Goal: Participate in discussion: Engage in conversation with other users on a specific topic

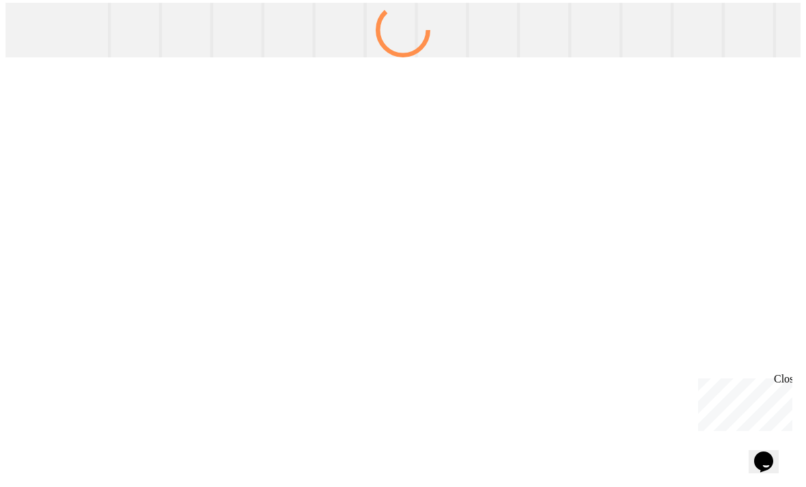
scroll to position [44, 0]
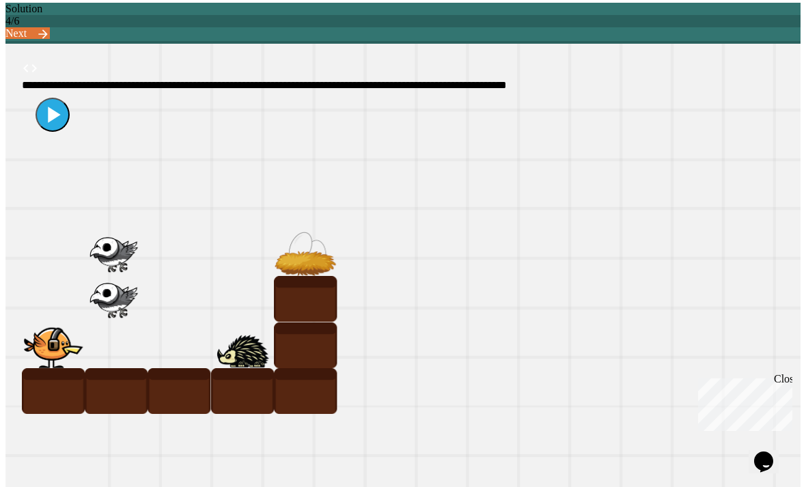
click at [50, 27] on link "Next" at bounding box center [27, 33] width 44 height 12
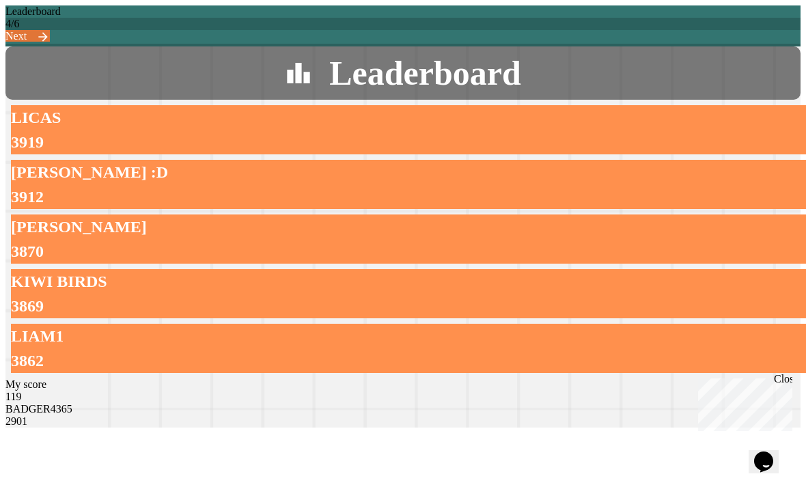
click at [50, 30] on link "Next" at bounding box center [27, 36] width 44 height 12
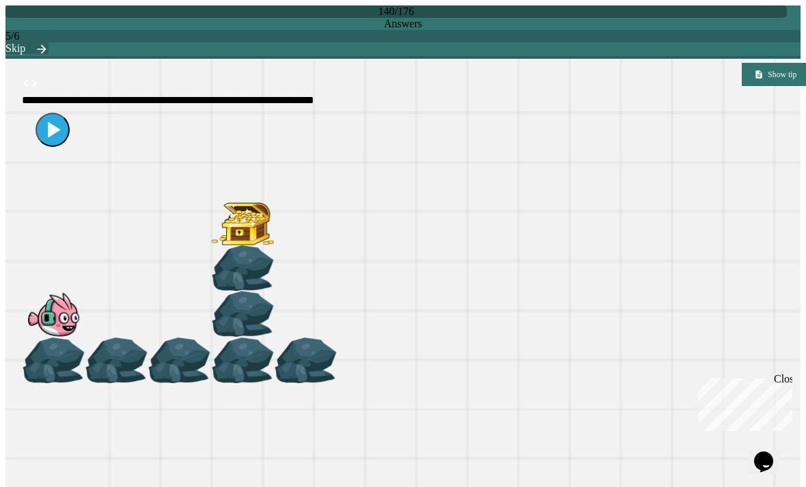
click at [53, 141] on div at bounding box center [420, 130] width 796 height 48
click at [44, 144] on icon at bounding box center [52, 129] width 27 height 27
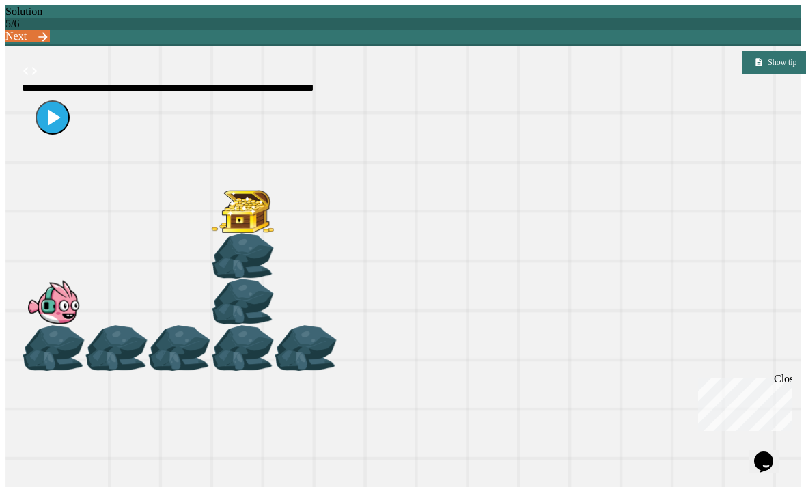
click at [50, 30] on link "Next" at bounding box center [27, 36] width 44 height 12
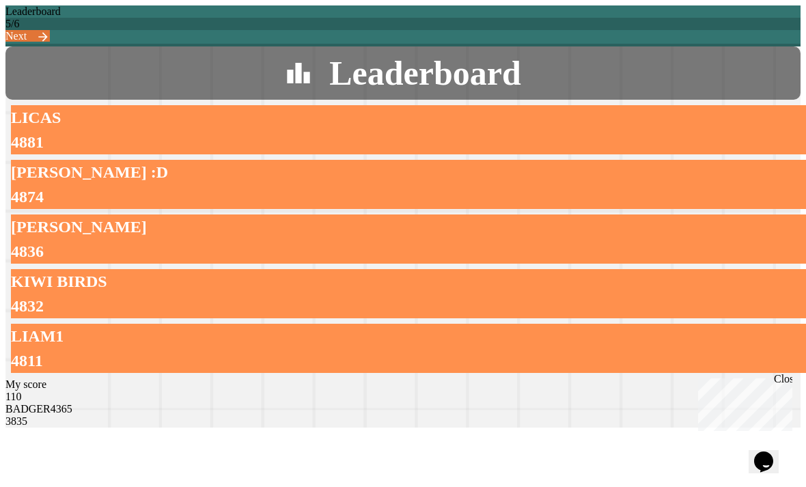
click at [50, 30] on link "Next" at bounding box center [27, 36] width 44 height 12
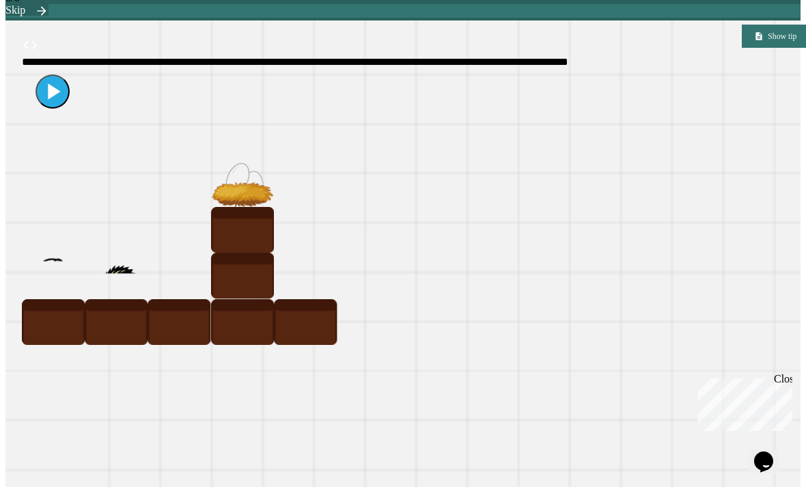
scroll to position [44, 0]
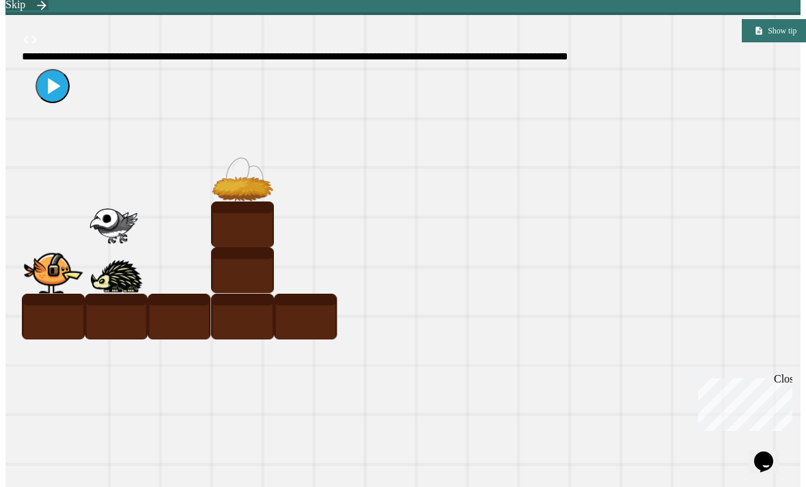
click at [49, 94] on icon at bounding box center [54, 86] width 12 height 16
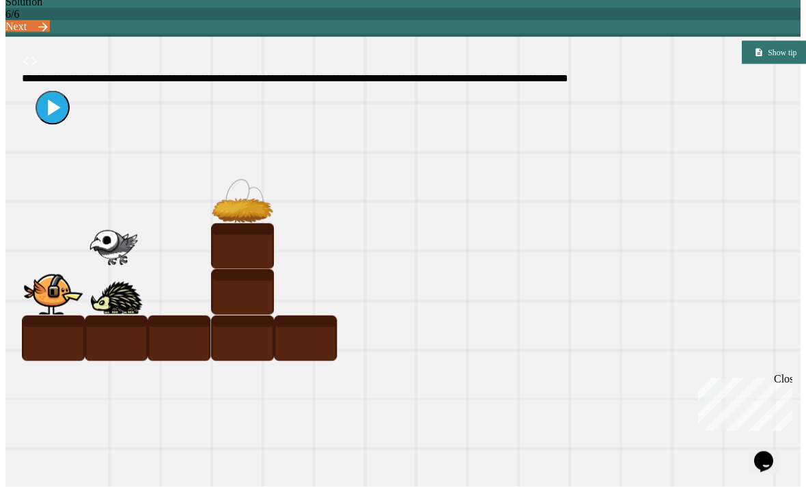
scroll to position [0, 0]
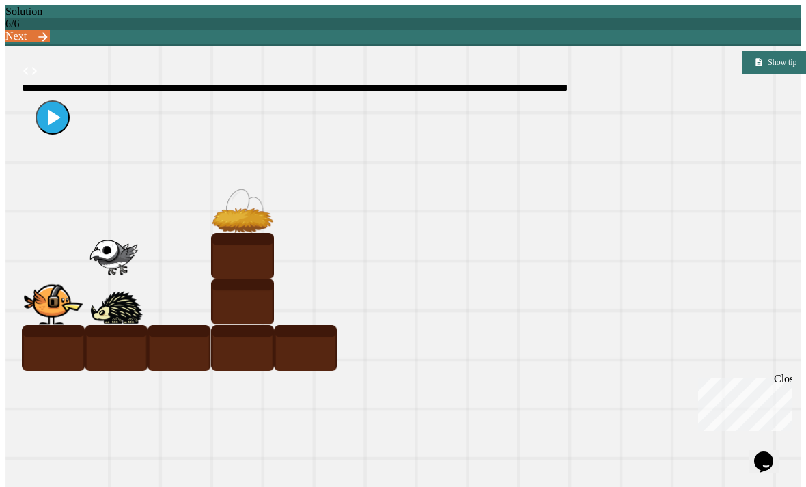
click at [50, 30] on link "Next" at bounding box center [27, 36] width 44 height 12
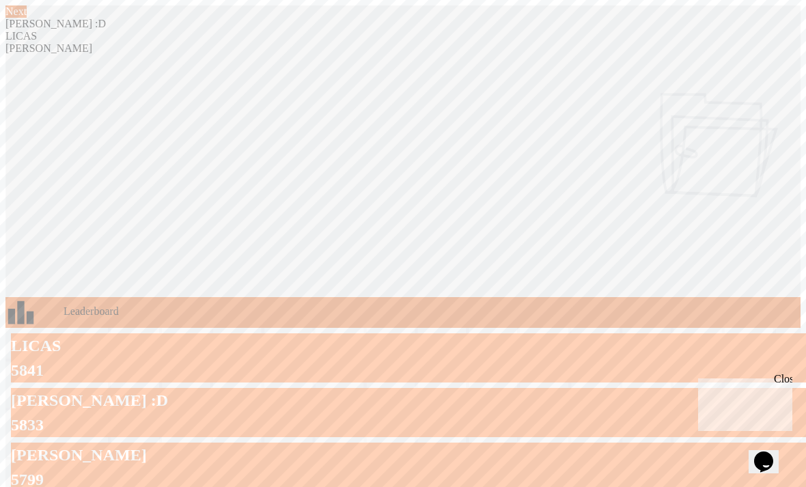
scroll to position [21, 0]
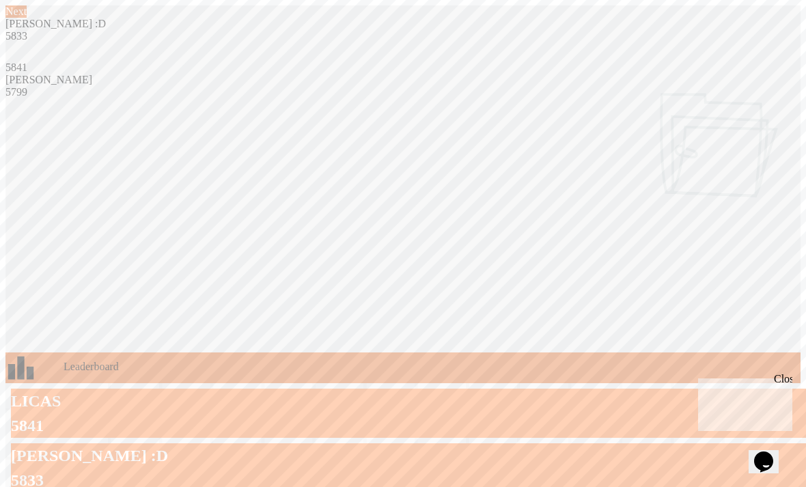
click at [27, 18] on link "Next" at bounding box center [15, 11] width 21 height 12
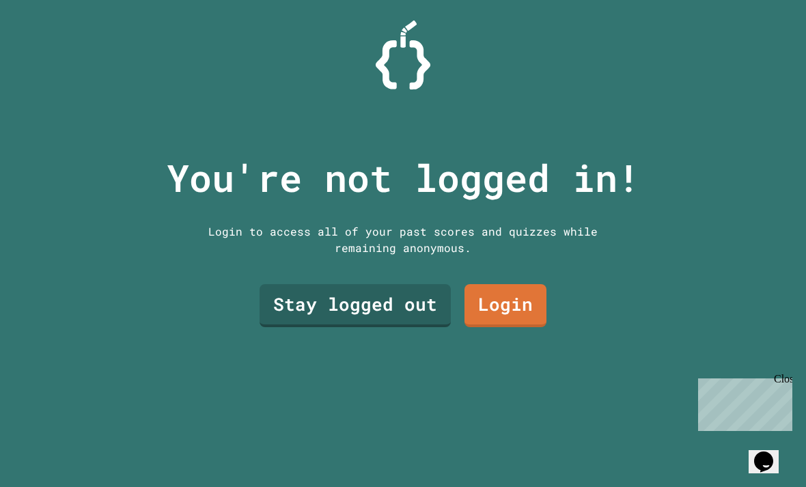
click at [381, 321] on link "Stay logged out" at bounding box center [355, 305] width 191 height 43
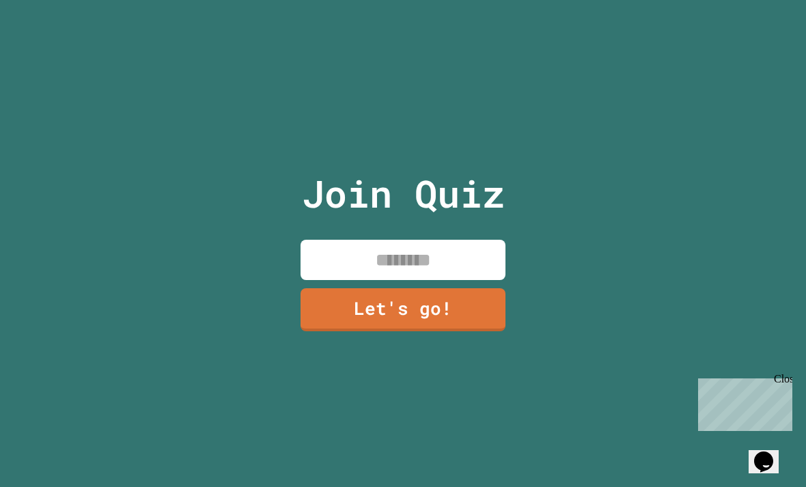
click at [435, 280] on input at bounding box center [403, 260] width 205 height 40
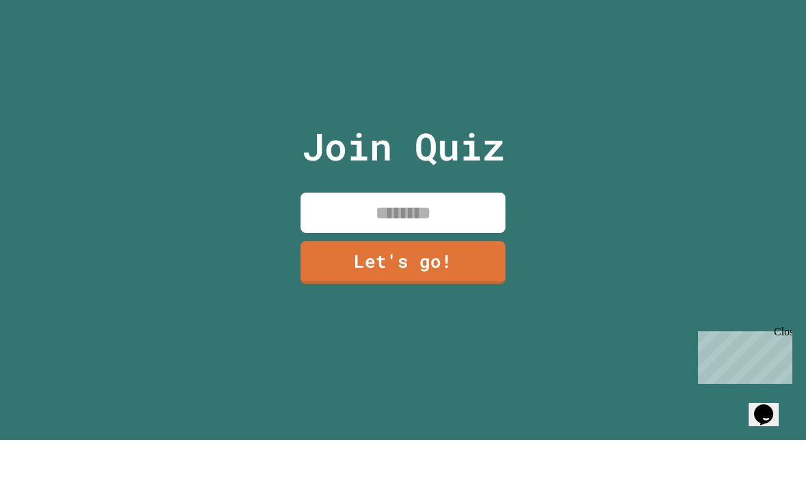
scroll to position [44, 0]
type input "*"
type input "**********"
click at [358, 288] on link "Let's go!" at bounding box center [403, 309] width 205 height 43
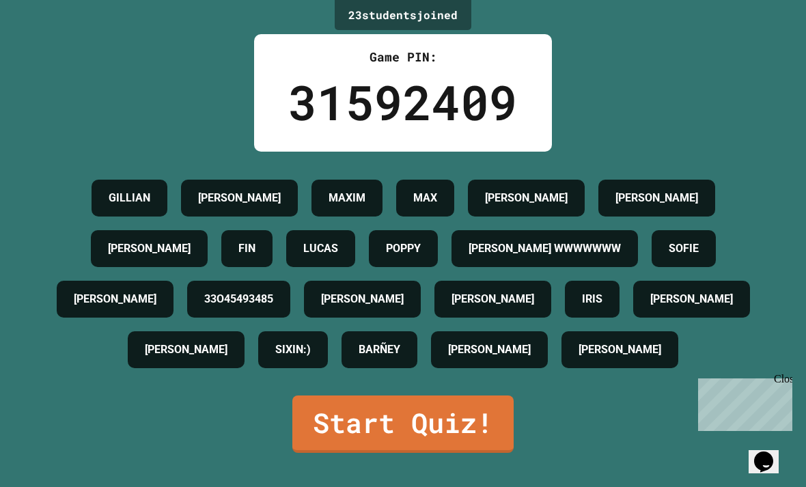
click at [306, 438] on link "Start Quiz!" at bounding box center [403, 424] width 221 height 57
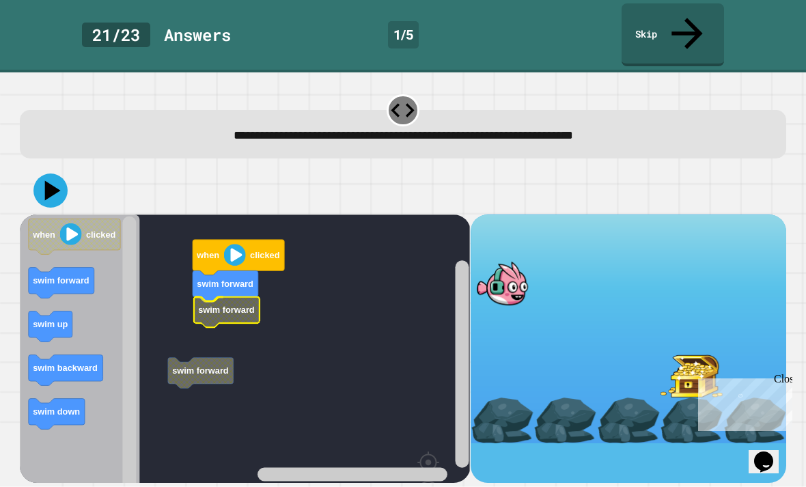
click at [191, 241] on rect "Blockly Workspace" at bounding box center [245, 386] width 450 height 342
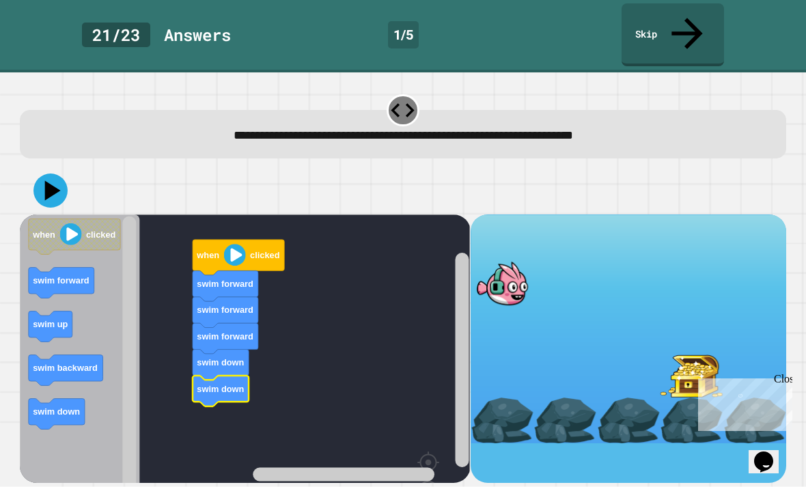
click at [65, 174] on button at bounding box center [50, 191] width 34 height 34
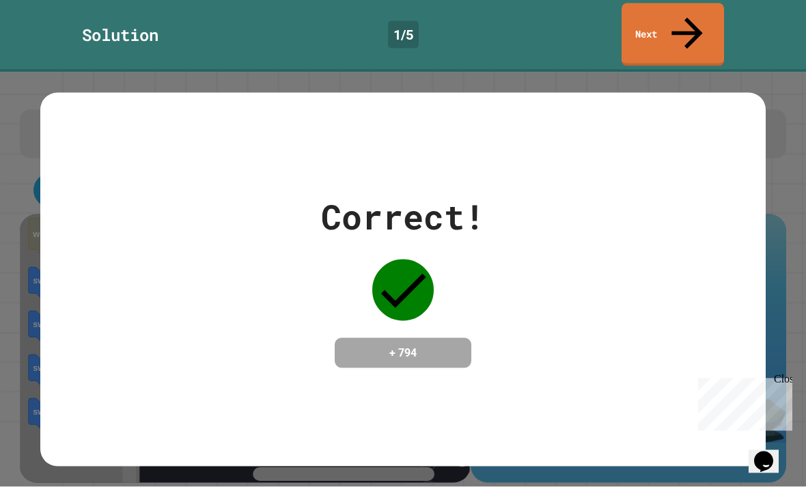
scroll to position [0, 0]
click at [690, 24] on icon at bounding box center [687, 33] width 46 height 46
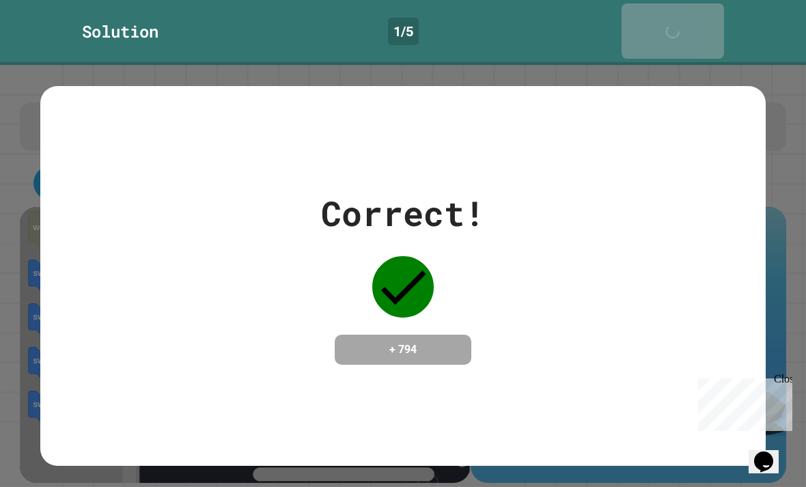
click at [689, 25] on icon at bounding box center [676, 38] width 27 height 27
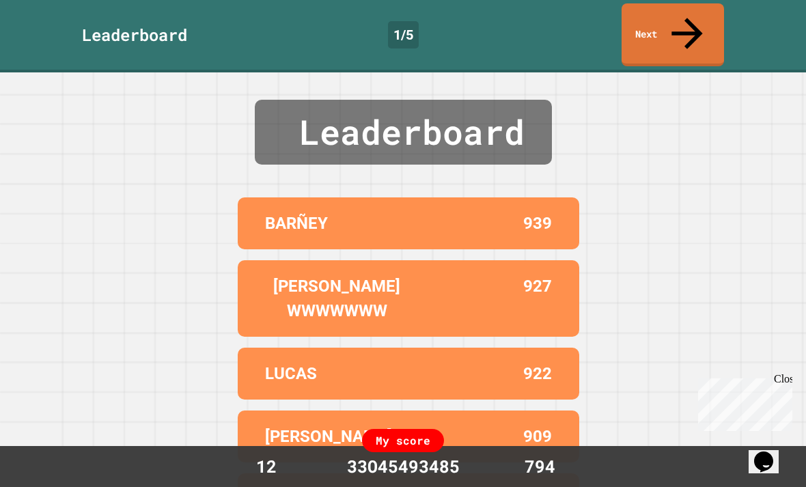
click at [693, 21] on icon at bounding box center [687, 33] width 46 height 46
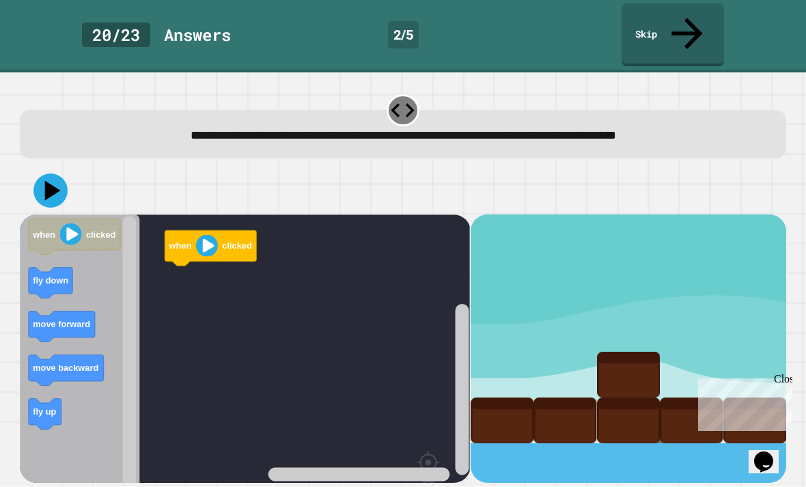
scroll to position [44, 0]
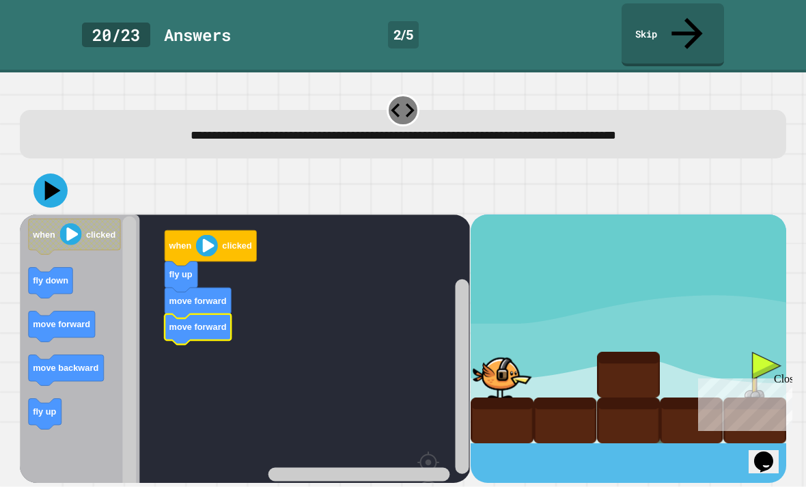
click at [51, 363] on text "move backward" at bounding box center [66, 368] width 66 height 10
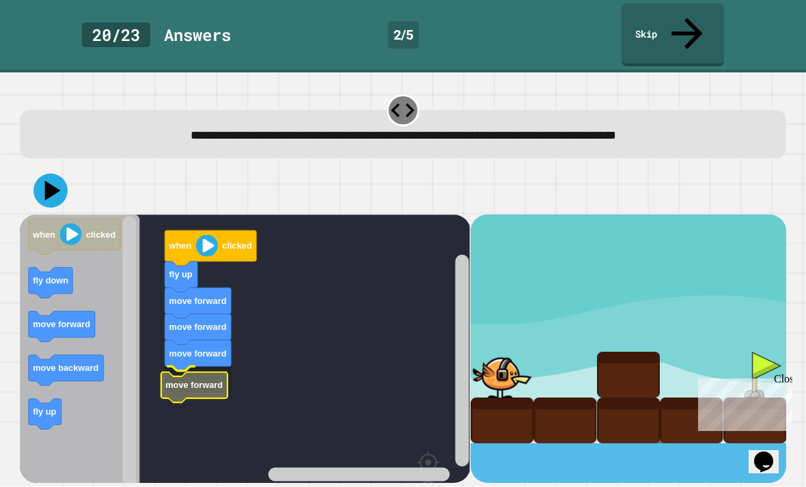
click at [180, 372] on icon "Blockly Workspace" at bounding box center [194, 387] width 66 height 31
click at [74, 215] on icon "Blockly Workspace" at bounding box center [80, 386] width 120 height 342
click at [55, 174] on icon at bounding box center [50, 191] width 34 height 34
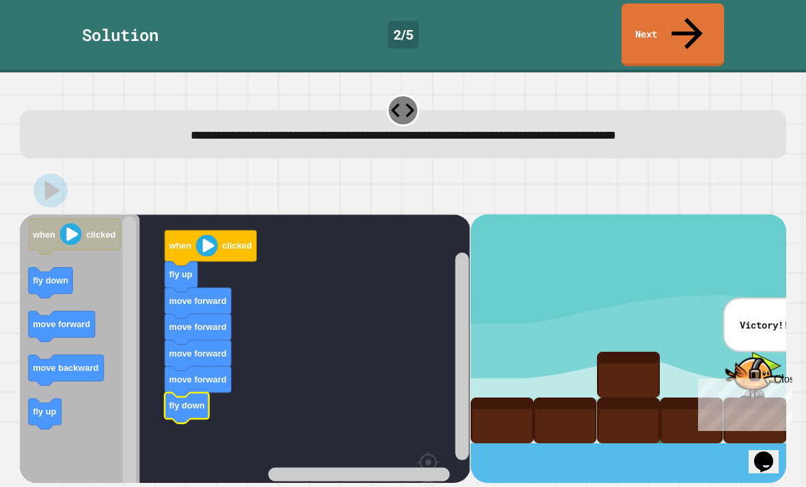
scroll to position [0, 0]
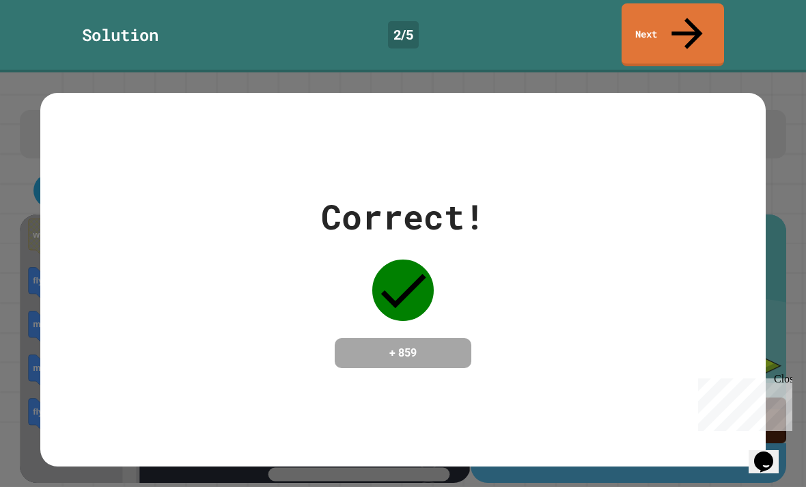
click at [680, 20] on link "Next" at bounding box center [673, 34] width 103 height 63
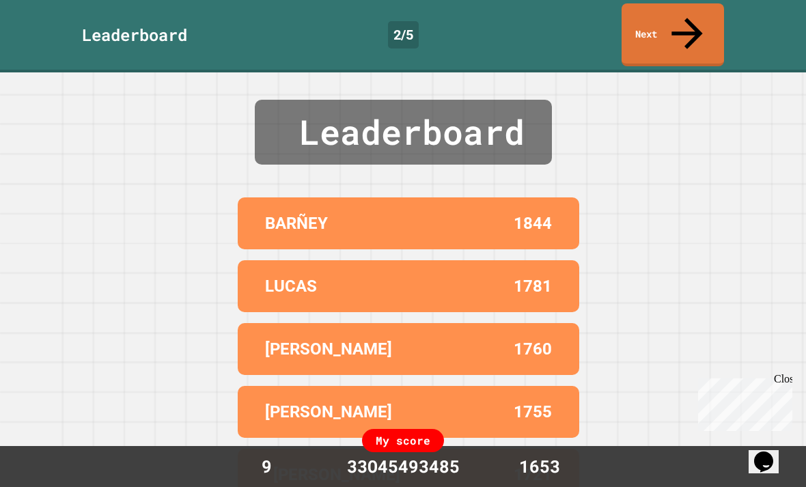
click at [687, 13] on icon at bounding box center [687, 33] width 46 height 46
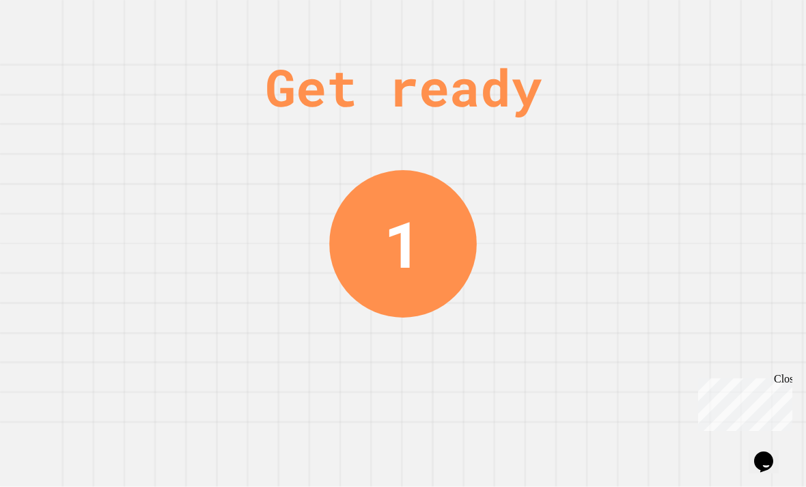
click at [172, 226] on div "Get ready 1" at bounding box center [403, 243] width 806 height 487
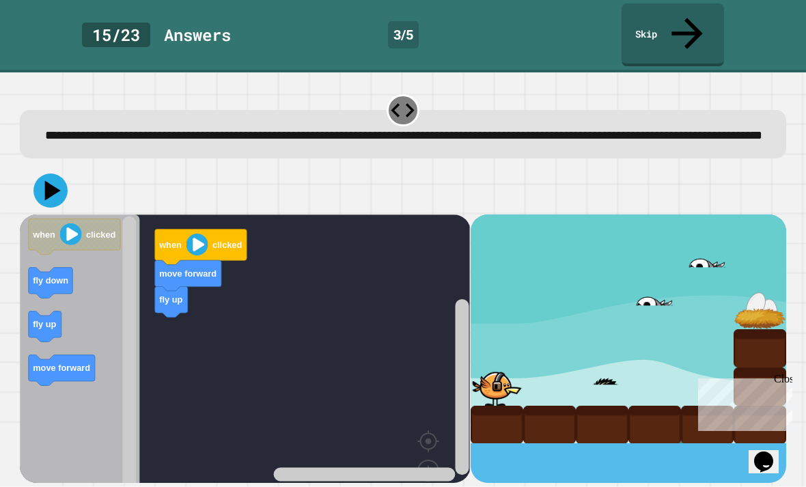
scroll to position [44, 0]
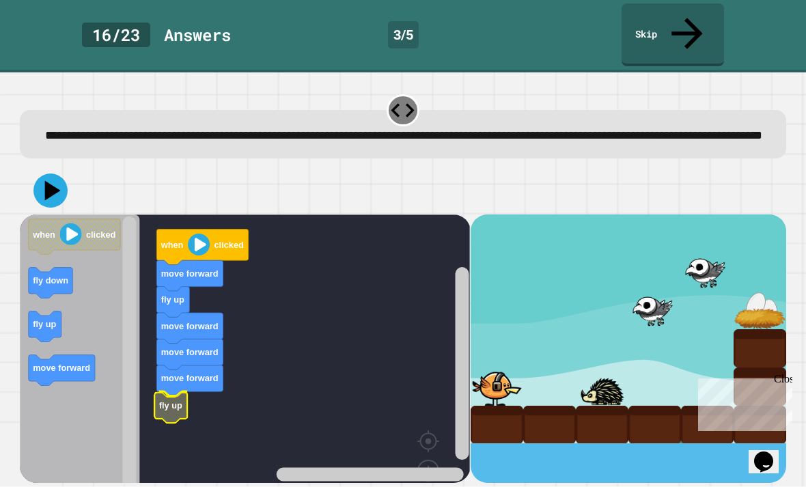
click at [153, 340] on rect "Blockly Workspace" at bounding box center [245, 375] width 450 height 321
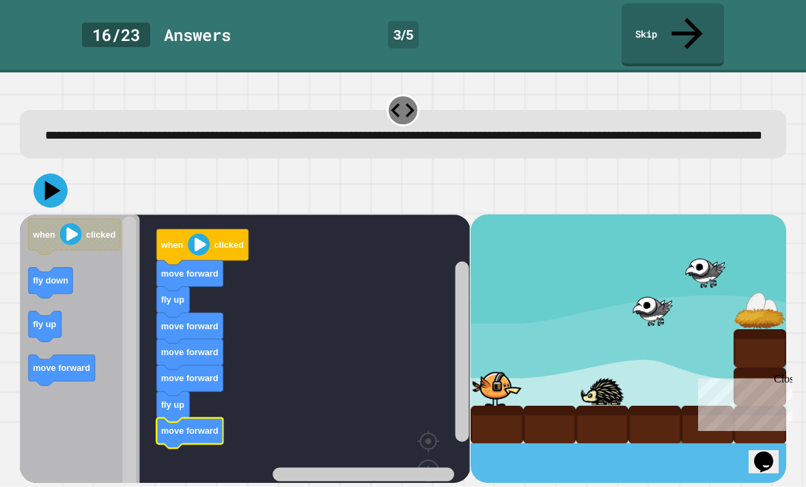
click at [43, 174] on icon at bounding box center [50, 191] width 34 height 34
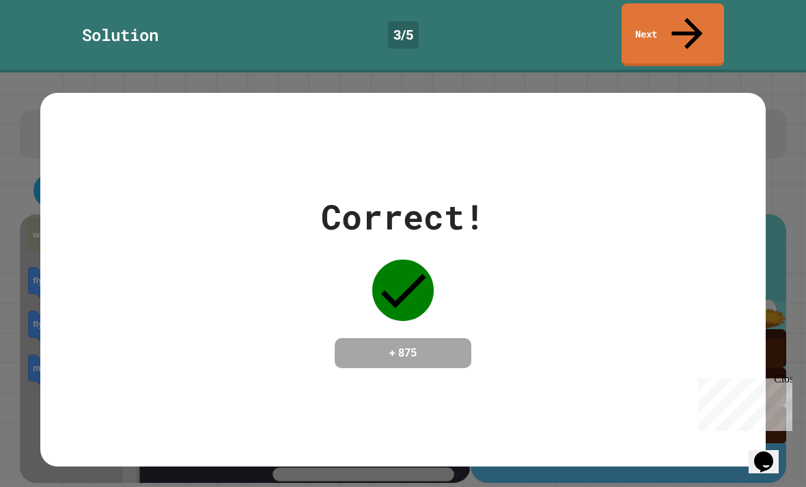
scroll to position [0, 0]
click at [686, 21] on icon at bounding box center [687, 33] width 46 height 46
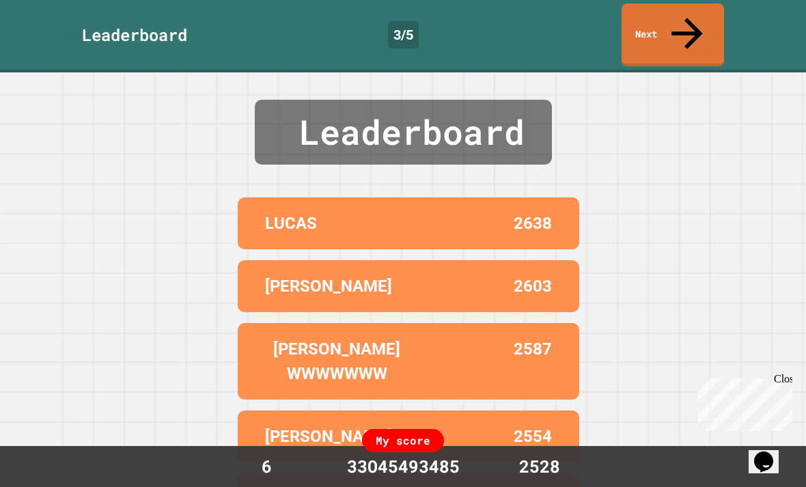
click at [694, 29] on link "Next" at bounding box center [673, 34] width 103 height 63
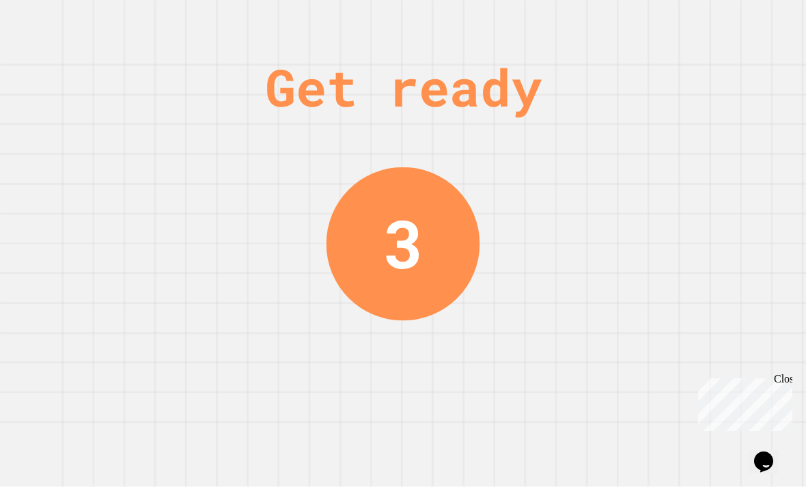
click at [82, 323] on div "Get ready 3" at bounding box center [403, 243] width 806 height 487
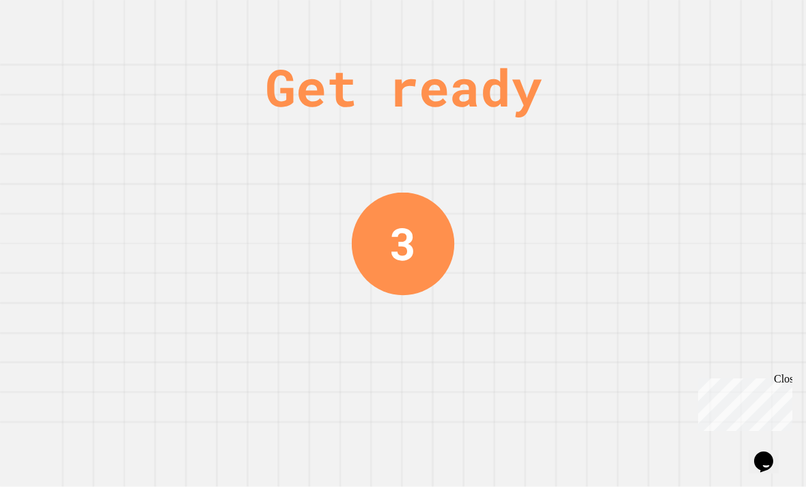
click at [74, 308] on div "Get ready 3" at bounding box center [403, 243] width 806 height 487
click at [92, 341] on div "Get ready 2" at bounding box center [403, 243] width 806 height 487
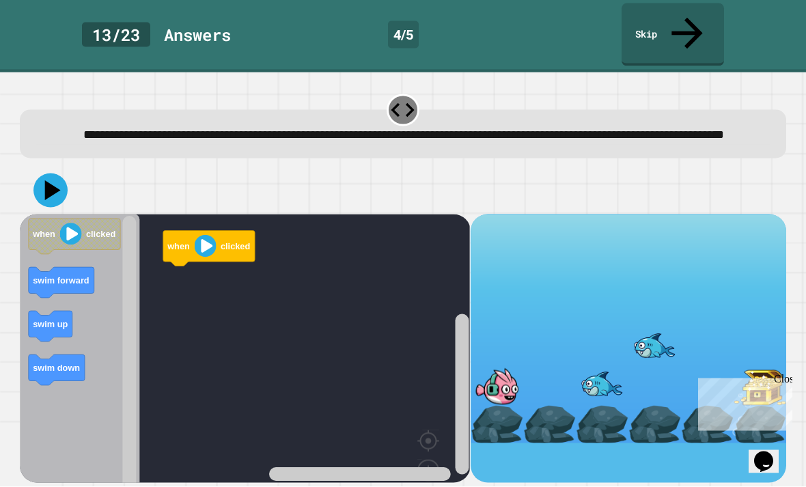
scroll to position [44, 0]
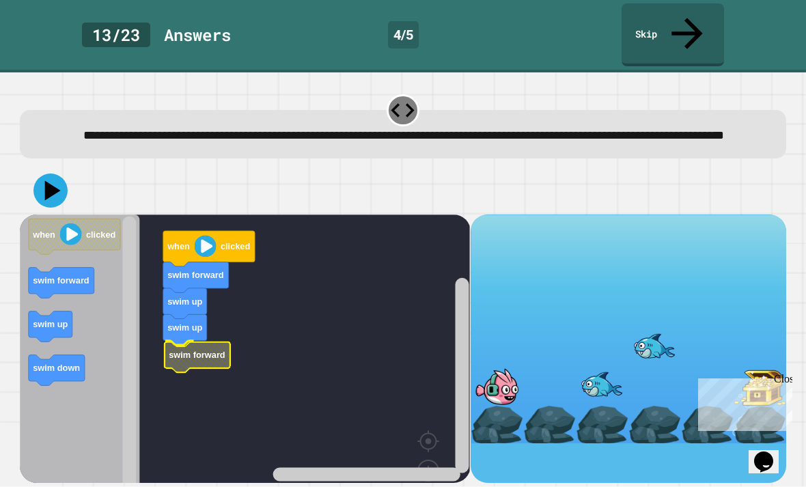
click at [169, 350] on text "swim forward" at bounding box center [197, 355] width 57 height 10
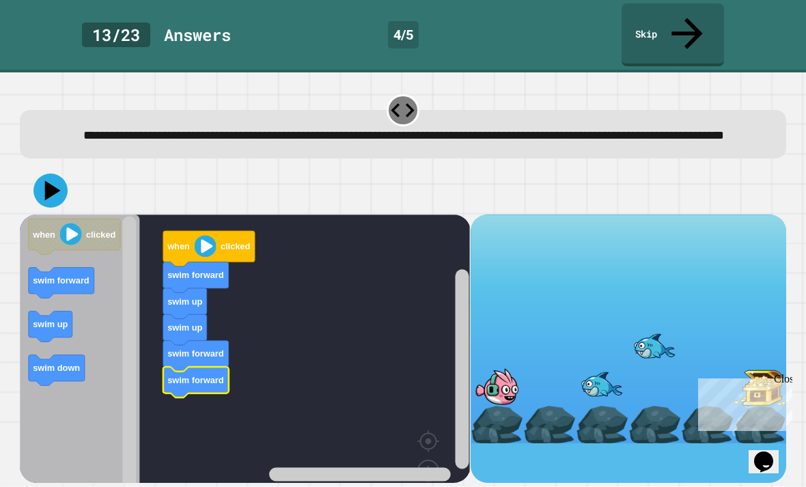
click at [179, 367] on icon "Blockly Workspace" at bounding box center [196, 382] width 66 height 31
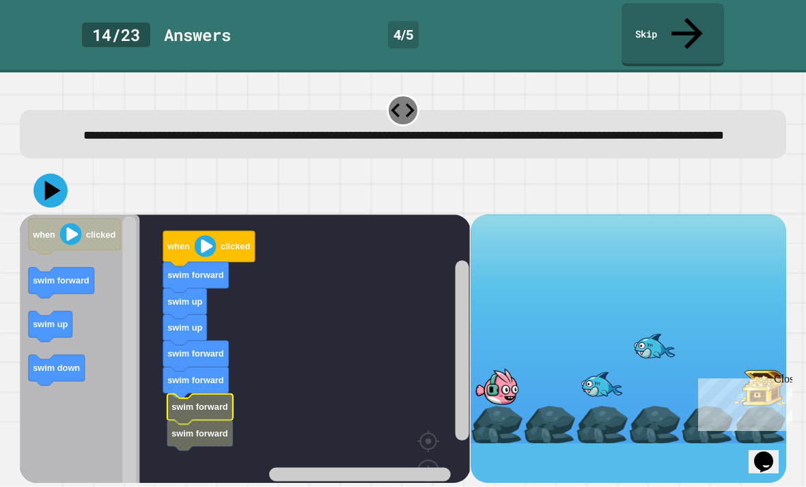
click at [159, 348] on rect "Blockly Workspace" at bounding box center [245, 375] width 450 height 321
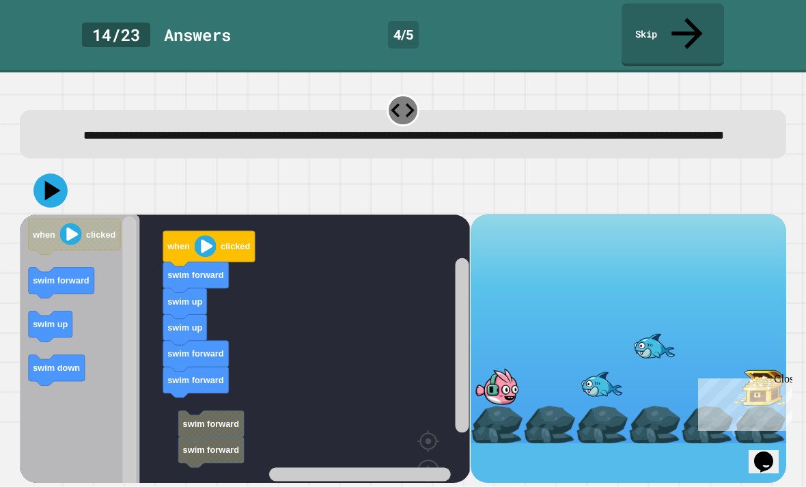
click at [177, 353] on rect "Blockly Workspace" at bounding box center [245, 375] width 450 height 321
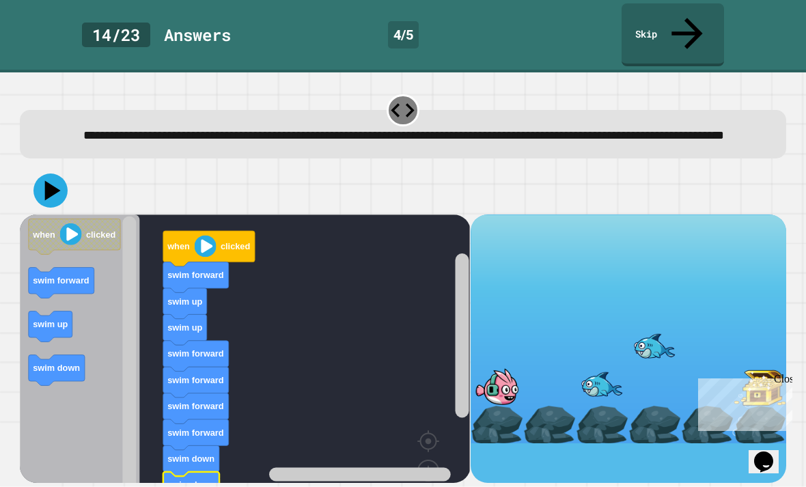
click at [46, 174] on icon at bounding box center [50, 191] width 34 height 34
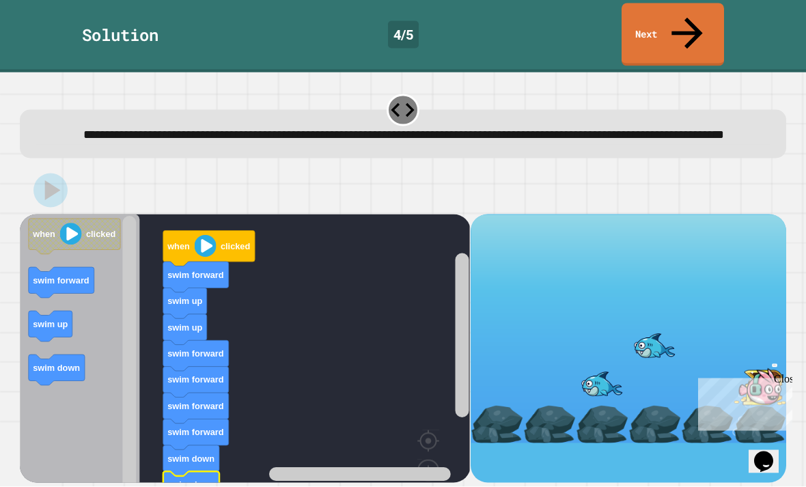
scroll to position [0, 0]
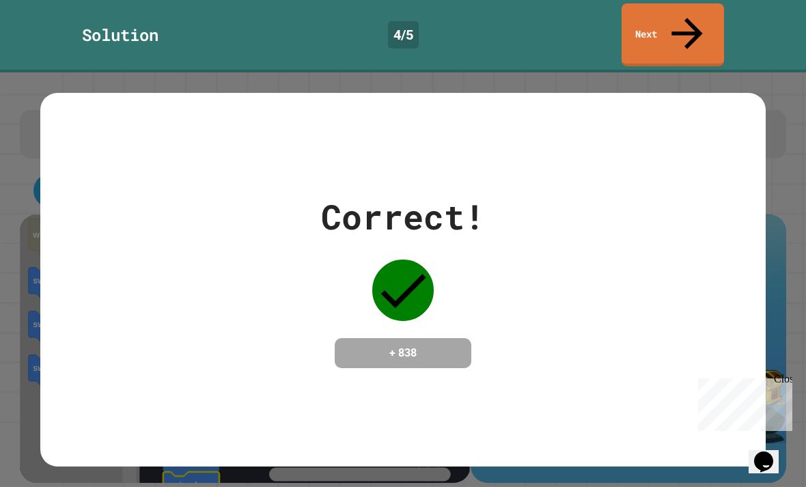
click at [696, 18] on link "Next" at bounding box center [673, 34] width 103 height 63
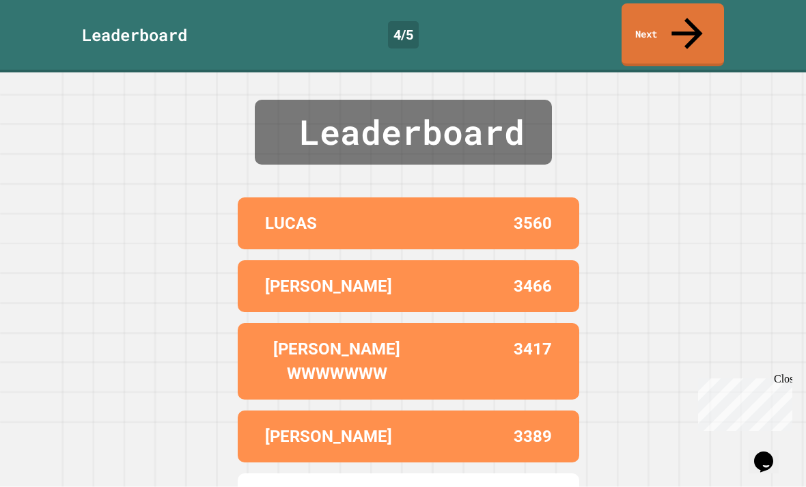
click at [691, 12] on icon at bounding box center [687, 33] width 46 height 46
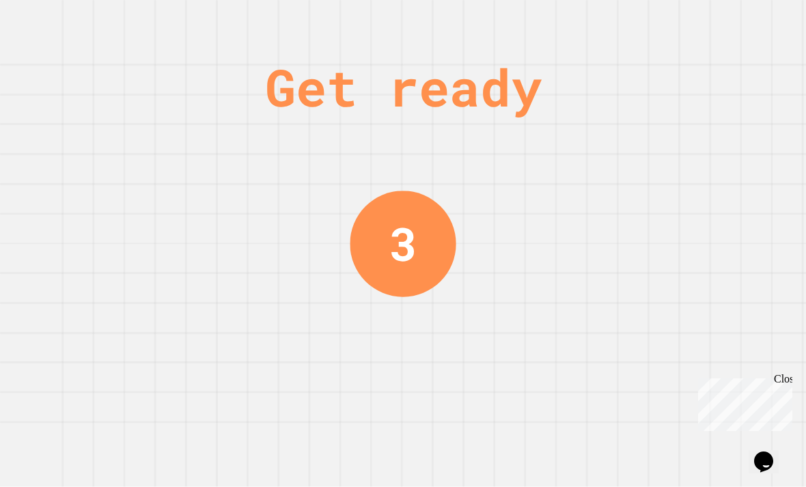
click at [83, 329] on div "Get ready 3" at bounding box center [403, 243] width 806 height 487
click at [82, 383] on div "Get ready 2" at bounding box center [403, 243] width 806 height 487
click at [81, 382] on div "Get ready 1" at bounding box center [403, 243] width 806 height 487
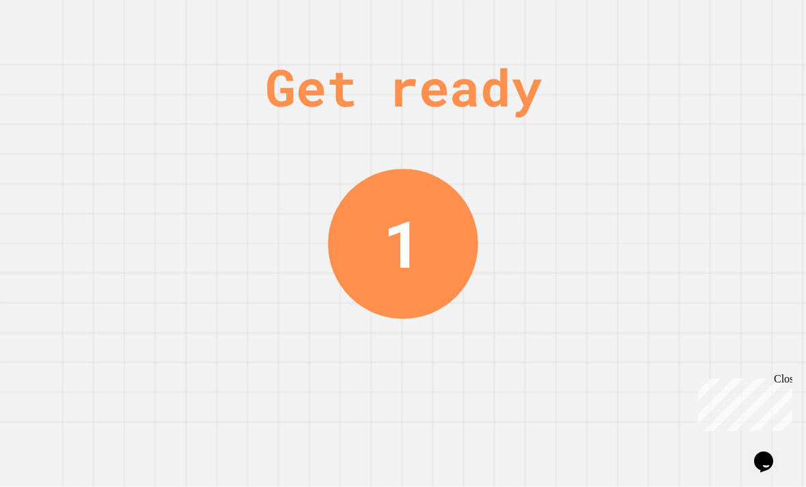
click at [75, 347] on div "Get ready 1" at bounding box center [403, 243] width 806 height 487
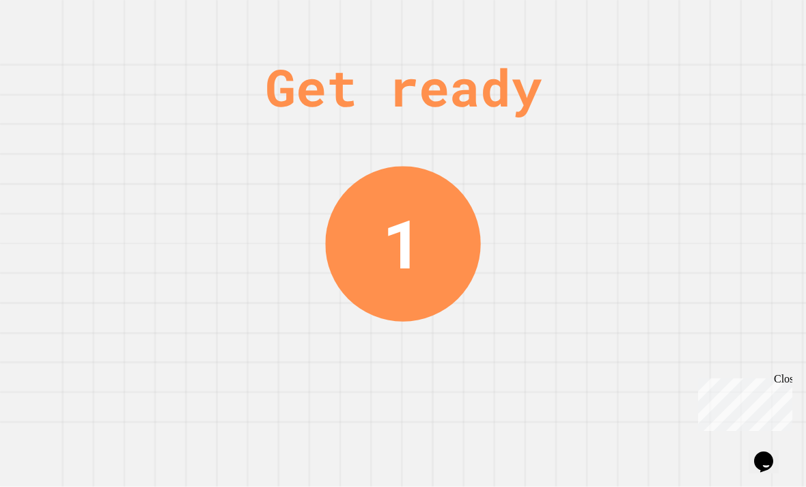
click at [74, 347] on div "Get ready 1" at bounding box center [403, 243] width 806 height 487
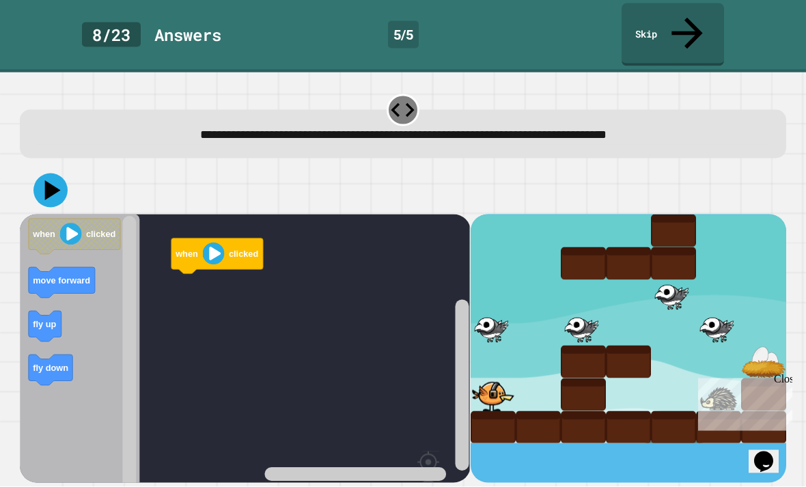
scroll to position [44, 0]
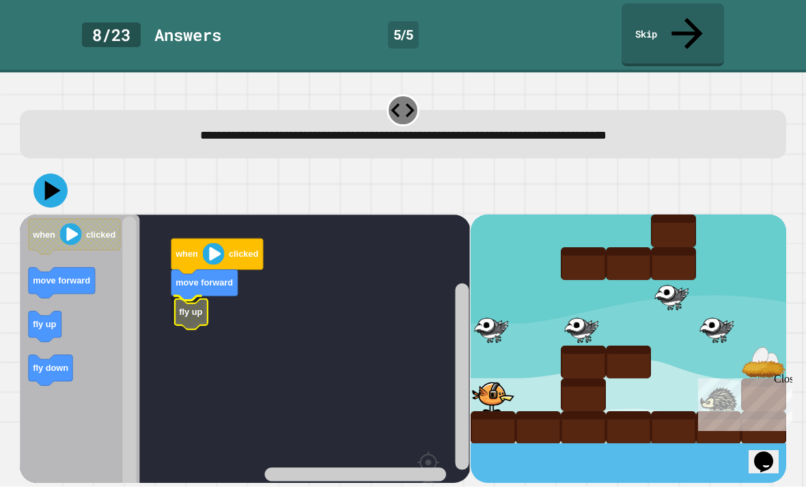
click at [200, 299] on icon "Blockly Workspace" at bounding box center [191, 314] width 33 height 31
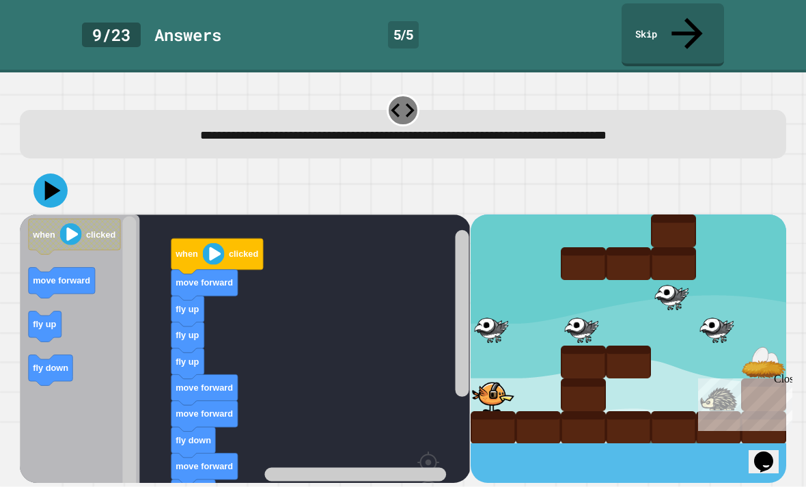
click at [44, 174] on icon at bounding box center [50, 191] width 34 height 34
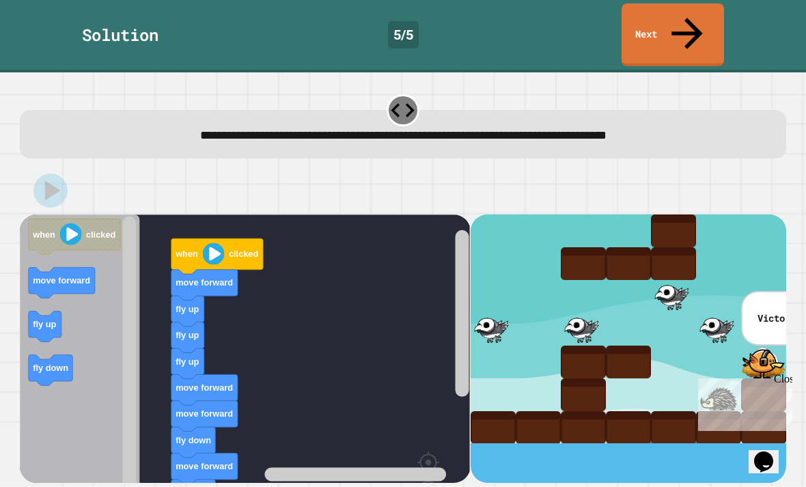
scroll to position [7, 0]
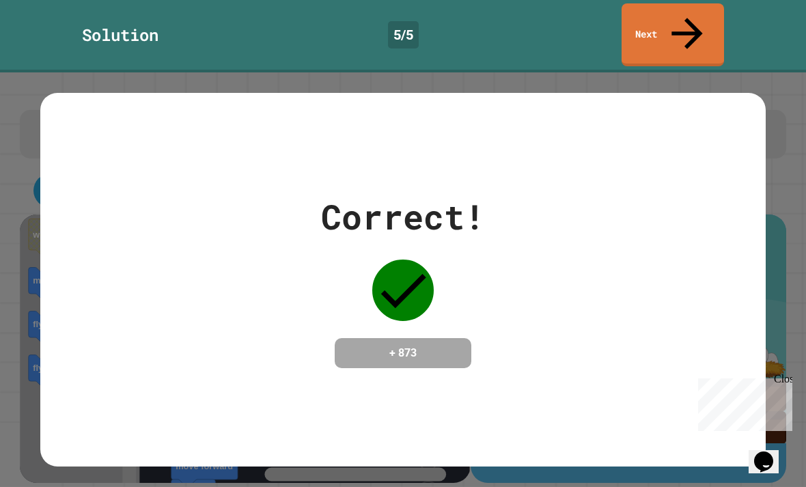
click at [692, 10] on icon at bounding box center [687, 33] width 46 height 46
